Goal: Complete application form

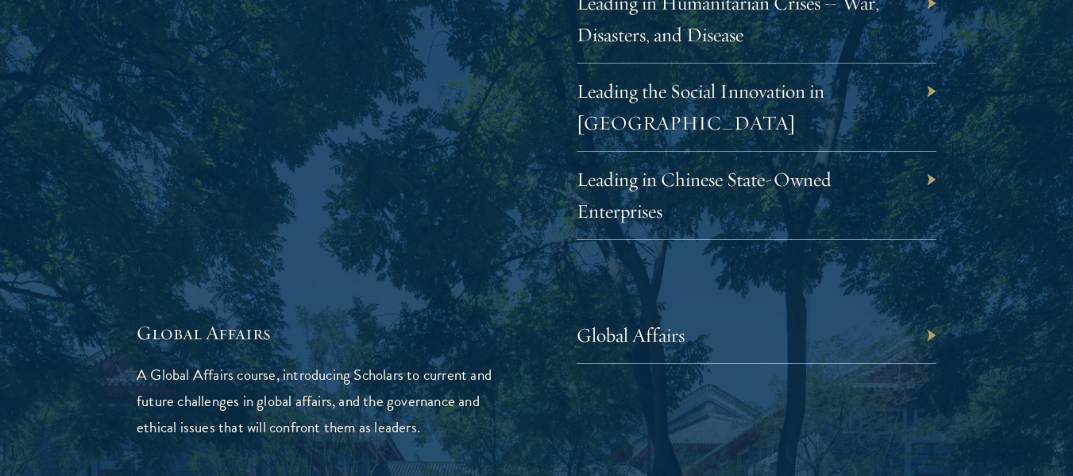
scroll to position [3750, 0]
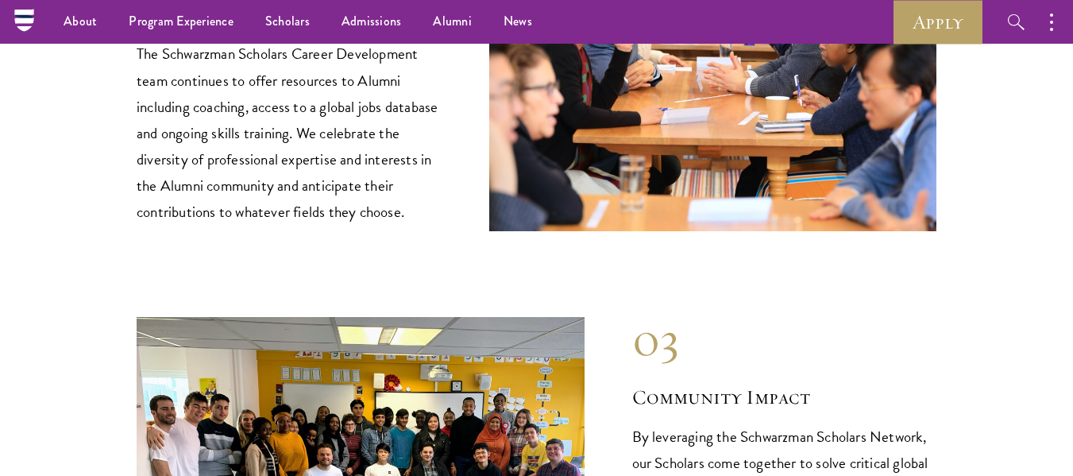
scroll to position [2003, 0]
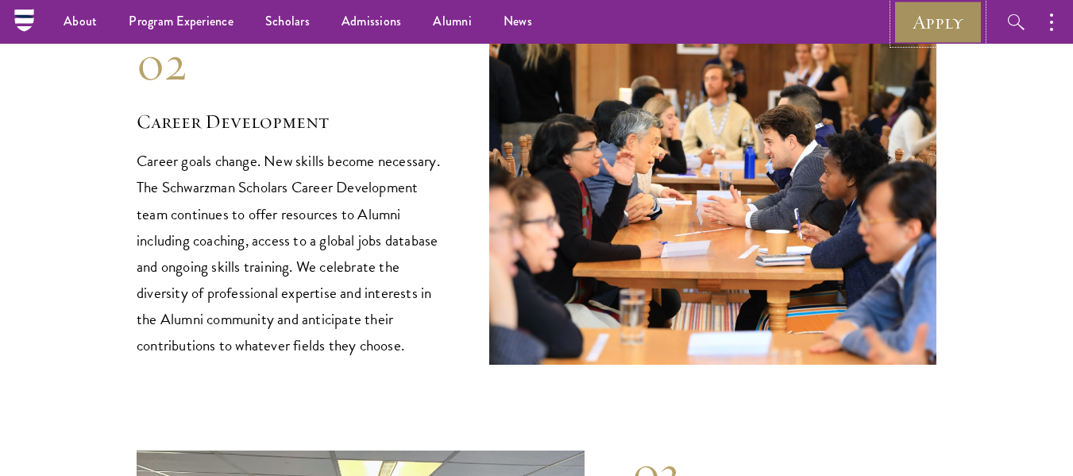
click at [956, 10] on link "Apply" at bounding box center [938, 22] width 89 height 44
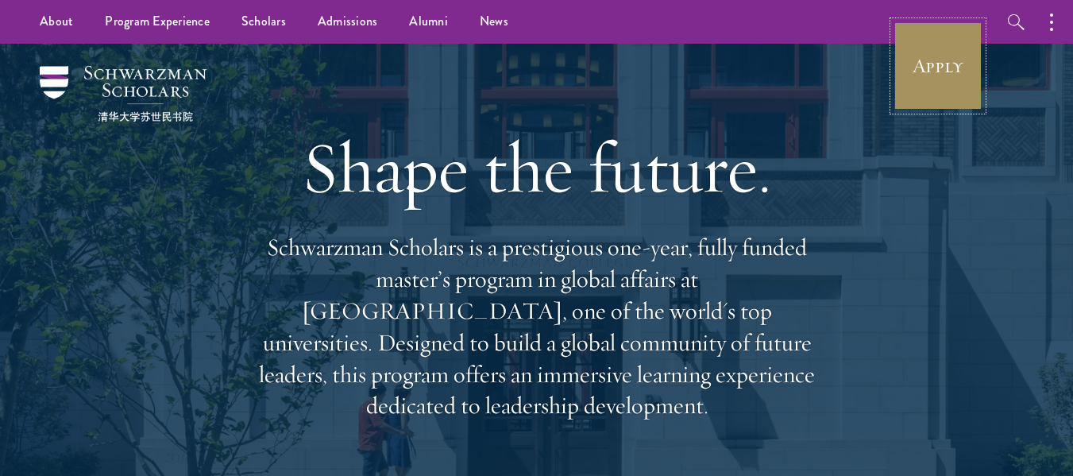
click at [952, 36] on link "Apply" at bounding box center [938, 65] width 89 height 89
